Goal: Register for event/course: Sign up to attend an event or enroll in a course

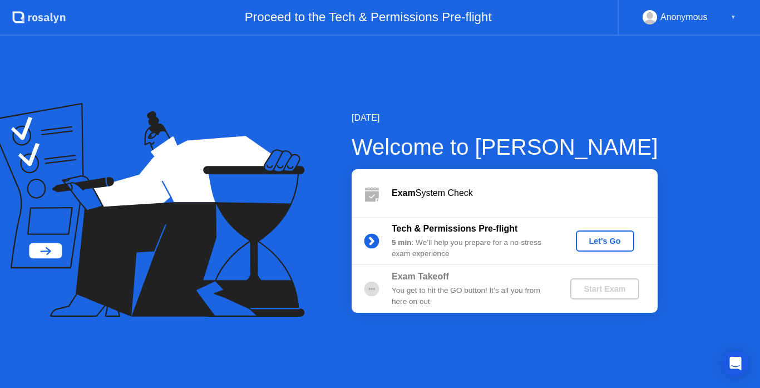
click at [615, 237] on div "Let's Go" at bounding box center [605, 240] width 50 height 9
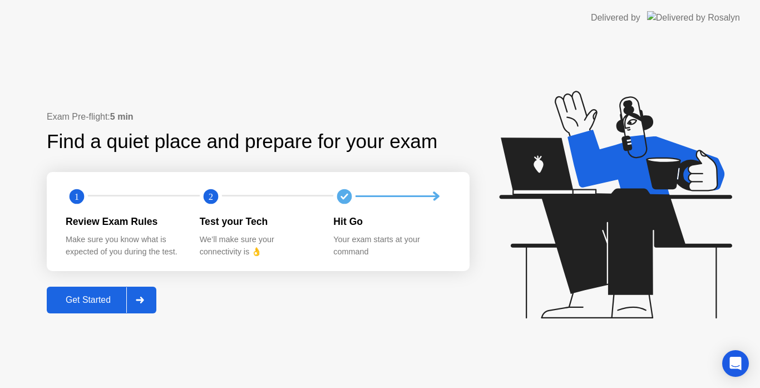
click at [103, 305] on div "Get Started" at bounding box center [88, 300] width 76 height 10
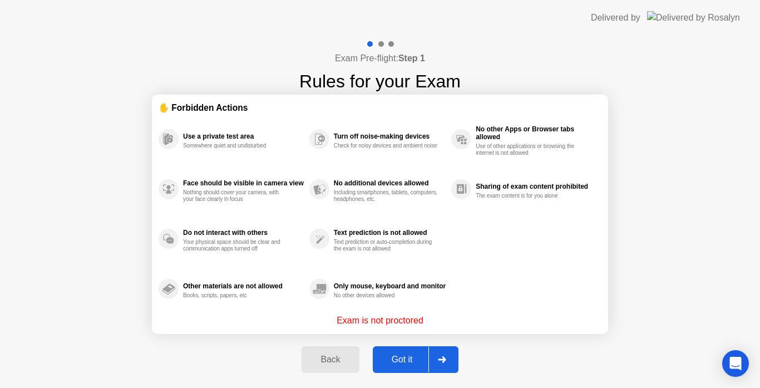
click at [398, 361] on div "Got it" at bounding box center [402, 359] width 52 height 10
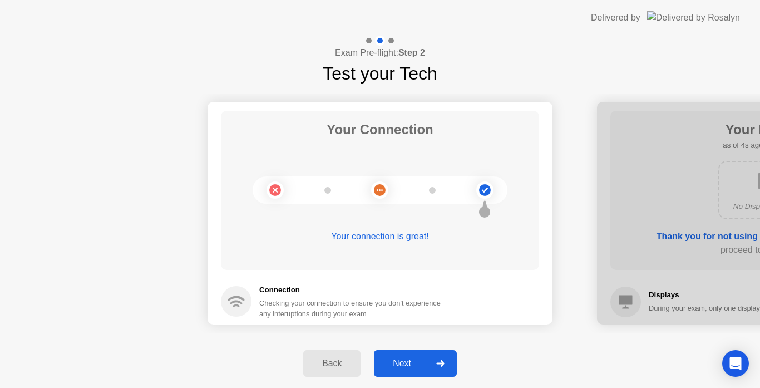
click at [398, 361] on div "Next" at bounding box center [402, 363] width 50 height 10
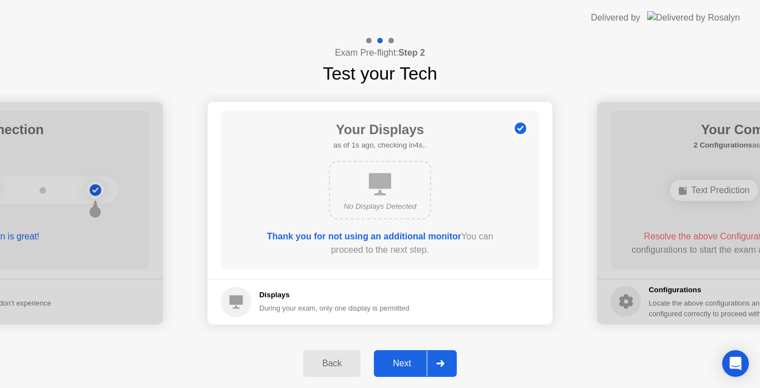
click at [398, 361] on div "Next" at bounding box center [402, 363] width 50 height 10
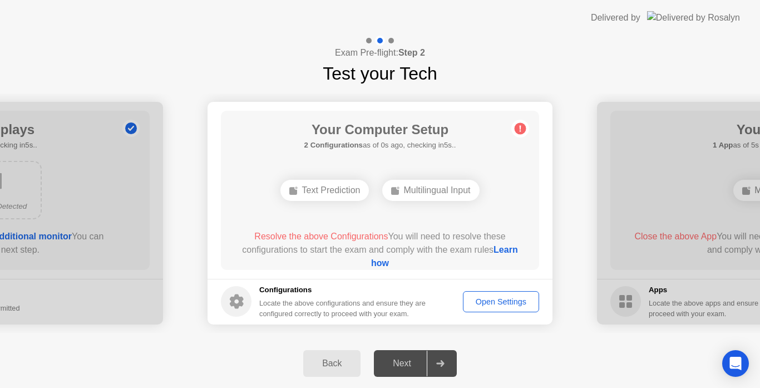
click at [426, 201] on div "Text Prediction Multilingual Input" at bounding box center [380, 190] width 255 height 30
click at [325, 234] on span "Resolve the above Configurations" at bounding box center [321, 235] width 134 height 9
click at [310, 245] on div "Resolve the above Configurations You will need to resolve these configurations …" at bounding box center [380, 250] width 287 height 40
click at [357, 233] on span "Resolve the above Configurations" at bounding box center [321, 235] width 134 height 9
click at [487, 304] on div "Open Settings" at bounding box center [501, 301] width 68 height 9
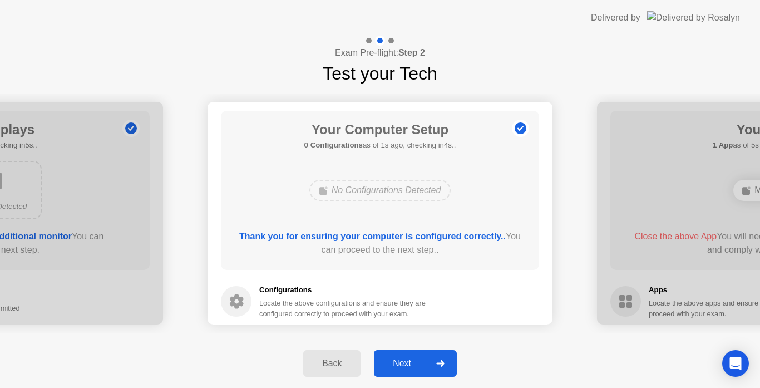
click at [428, 363] on div at bounding box center [440, 364] width 27 height 26
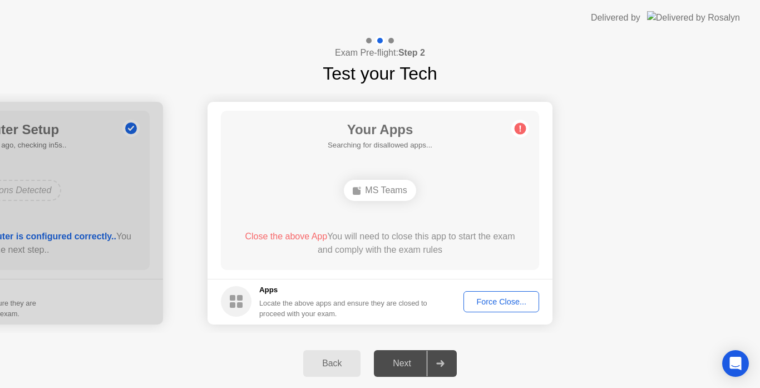
click at [391, 185] on div "MS Teams" at bounding box center [380, 190] width 72 height 21
click at [488, 303] on div "Force Close..." at bounding box center [501, 301] width 68 height 9
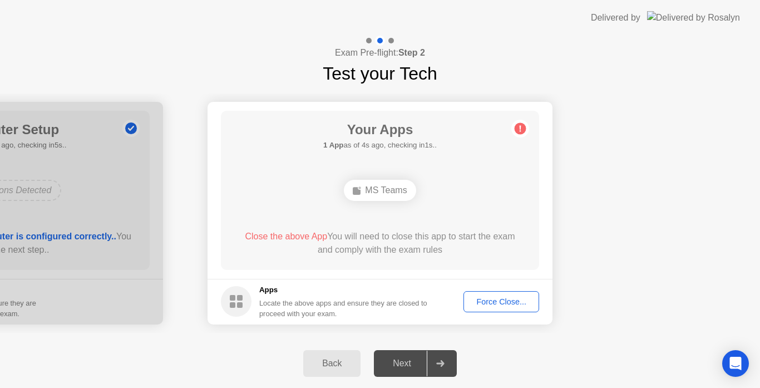
drag, startPoint x: 267, startPoint y: 234, endPoint x: 278, endPoint y: 225, distance: 13.9
click at [267, 234] on span "Close the above App" at bounding box center [286, 235] width 82 height 9
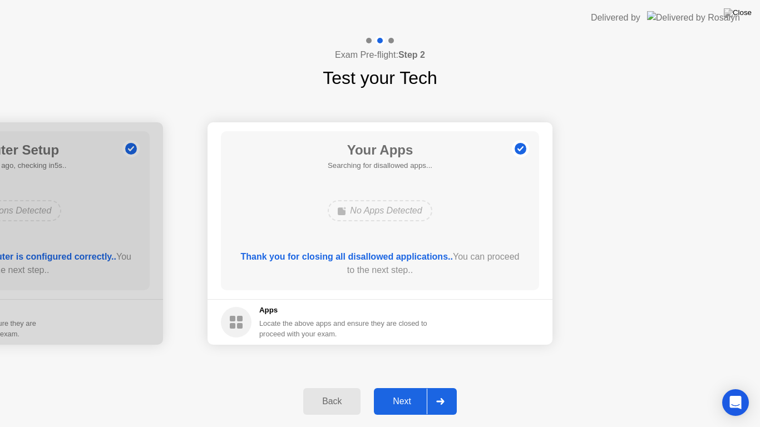
click at [391, 387] on div "Next" at bounding box center [402, 402] width 50 height 10
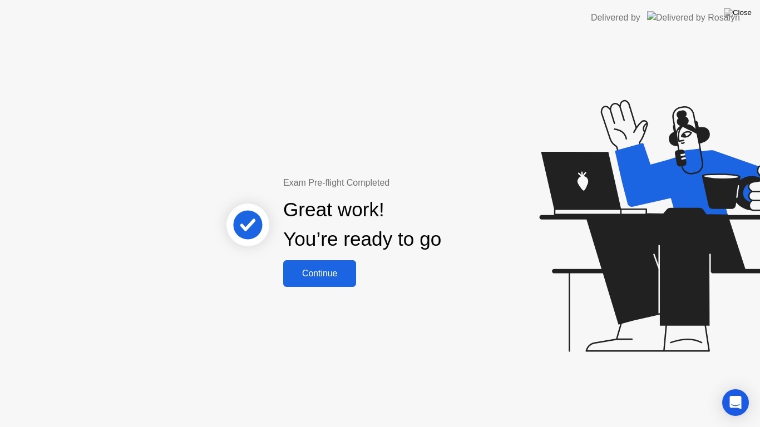
click at [288, 281] on button "Continue" at bounding box center [319, 273] width 73 height 27
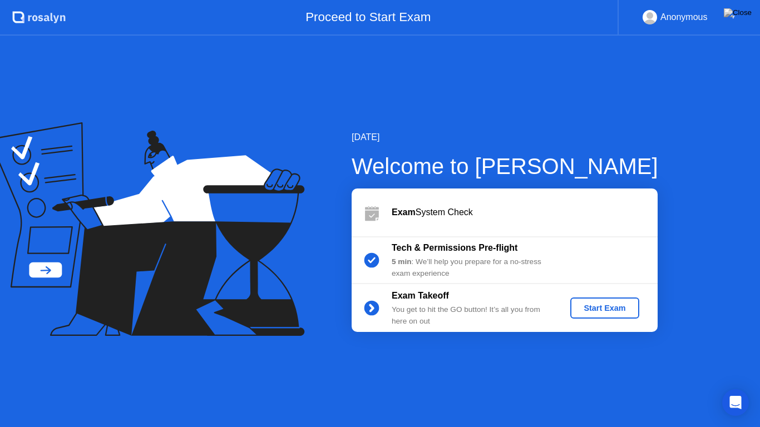
click at [608, 310] on div "Start Exam" at bounding box center [605, 308] width 60 height 9
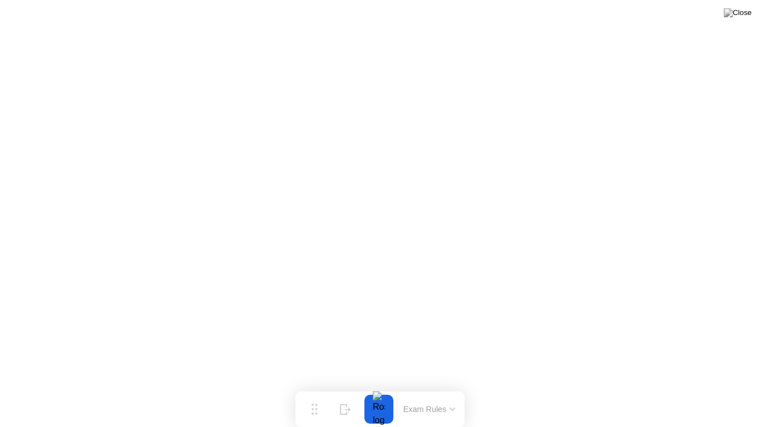
click at [372, 387] on div at bounding box center [378, 409] width 23 height 29
click at [739, 15] on img at bounding box center [738, 12] width 28 height 9
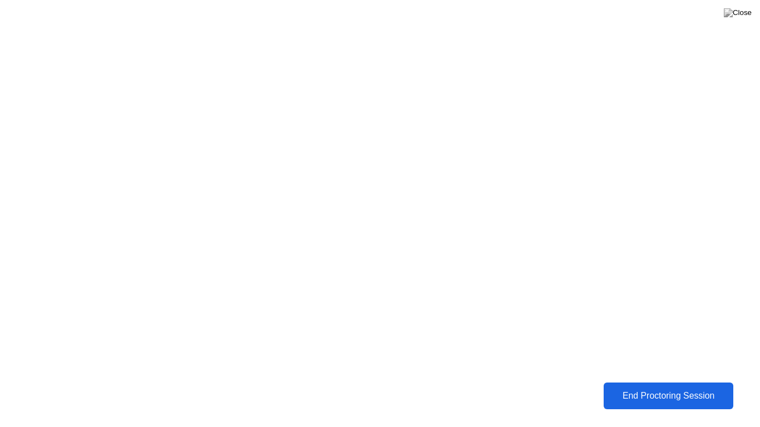
click at [607, 387] on div "End Proctoring Session" at bounding box center [668, 396] width 123 height 10
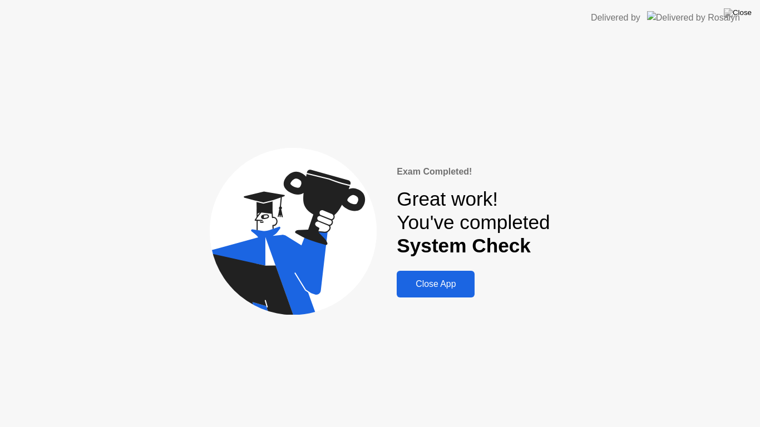
click at [412, 287] on div "Close App" at bounding box center [435, 284] width 71 height 10
